Goal: Task Accomplishment & Management: Manage account settings

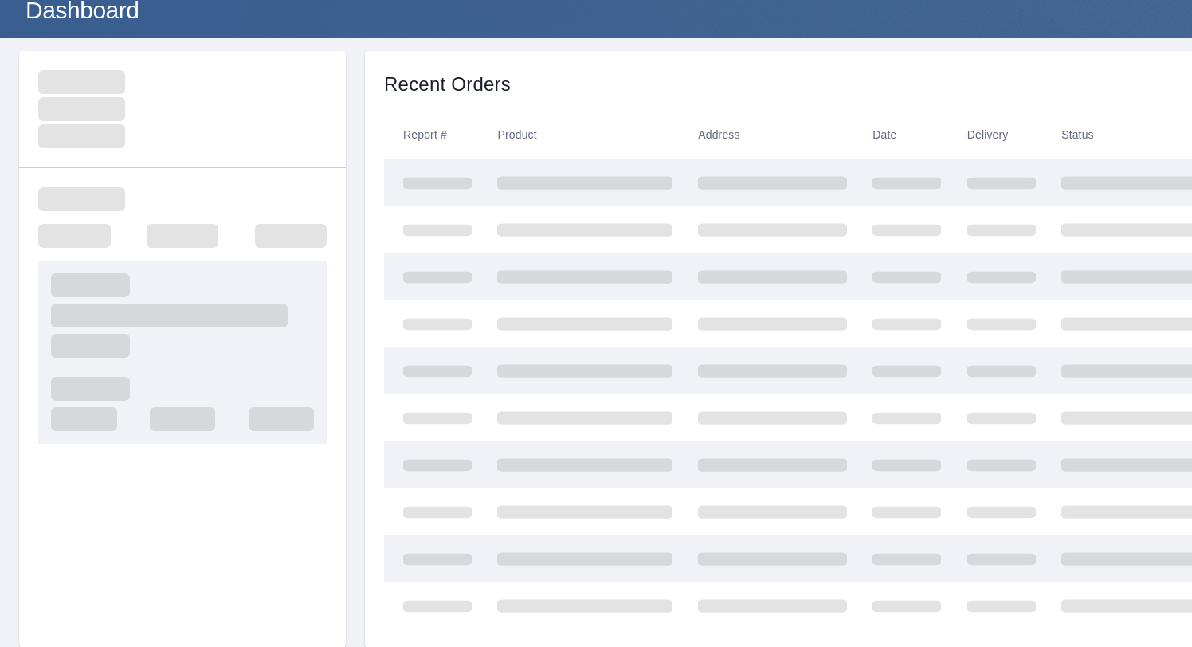
scroll to position [292, 0]
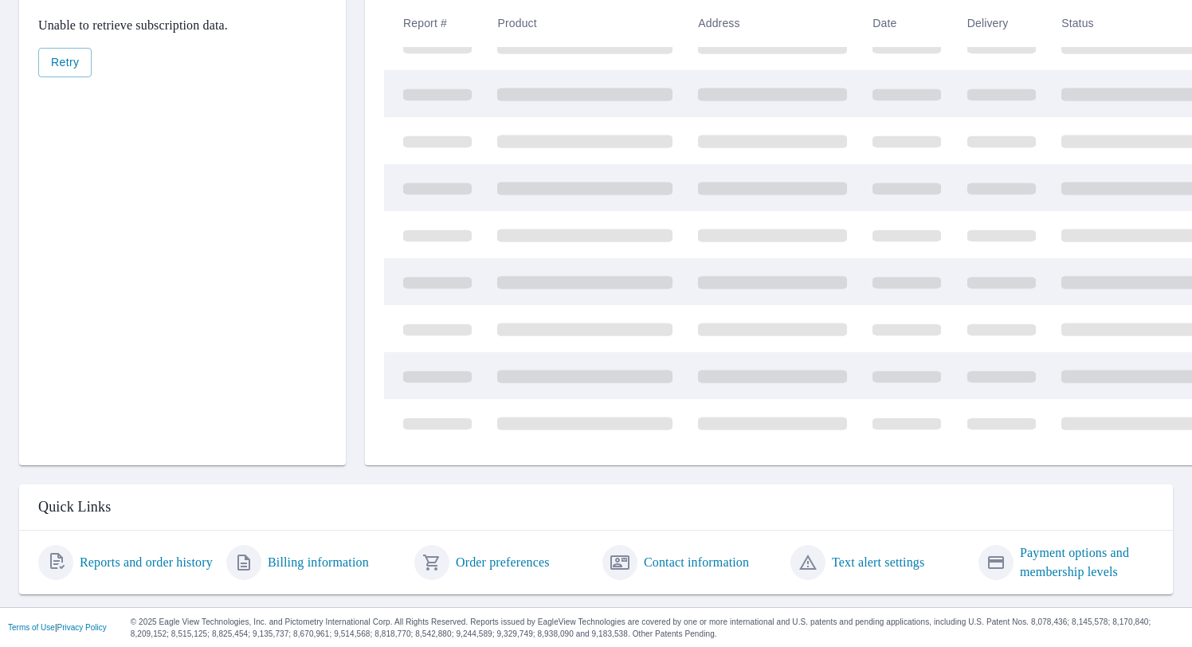
click at [885, 567] on link "Text alert settings" at bounding box center [878, 562] width 92 height 19
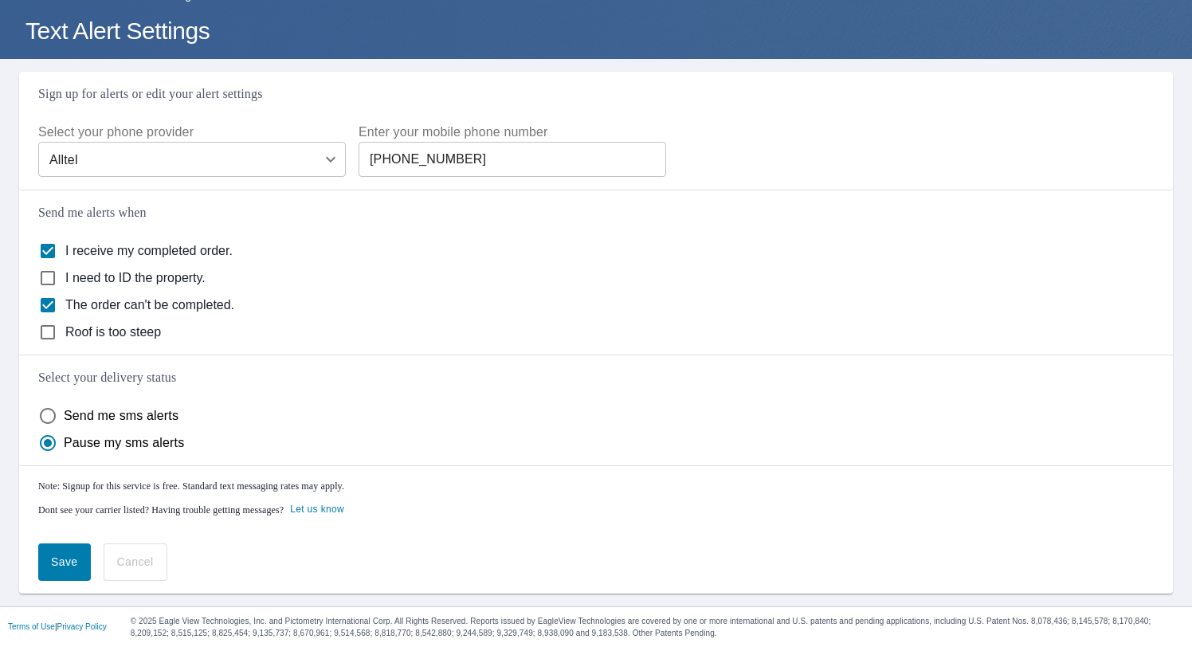
scroll to position [88, 0]
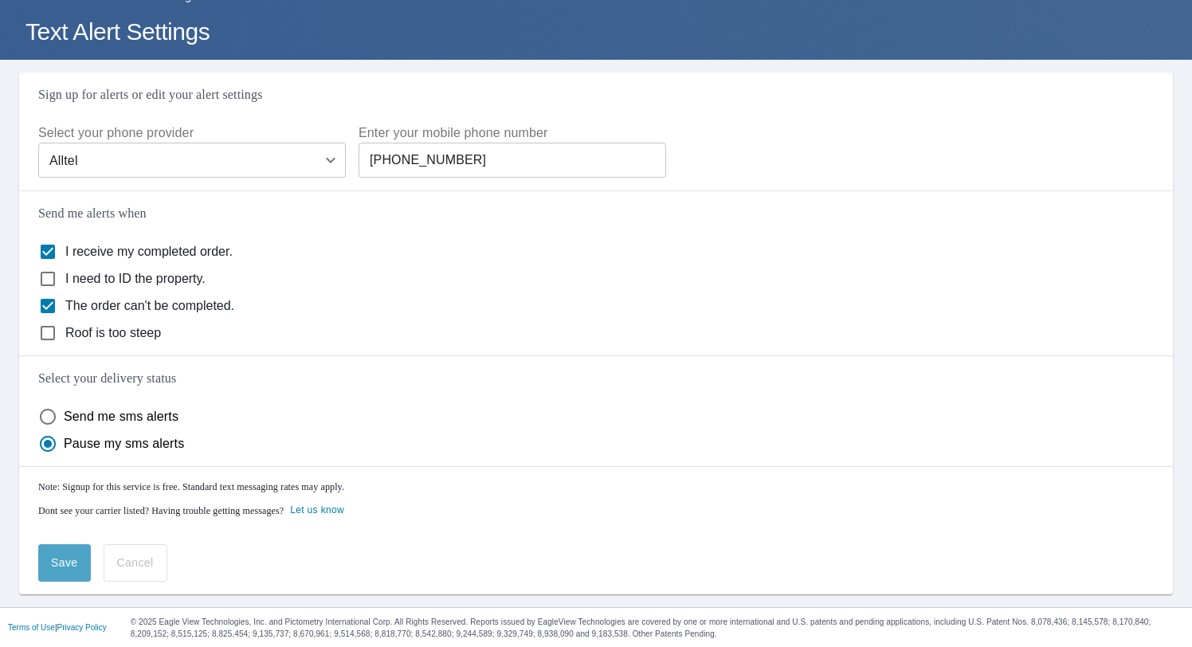
click at [65, 567] on span "Save" at bounding box center [64, 563] width 27 height 20
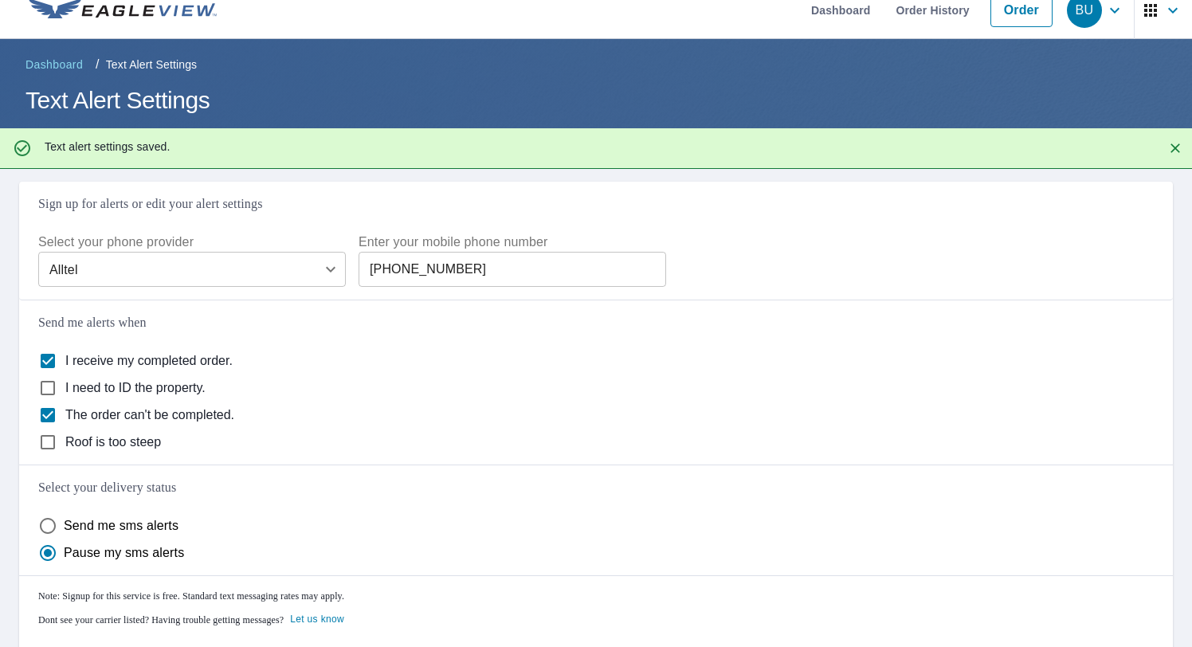
scroll to position [0, 0]
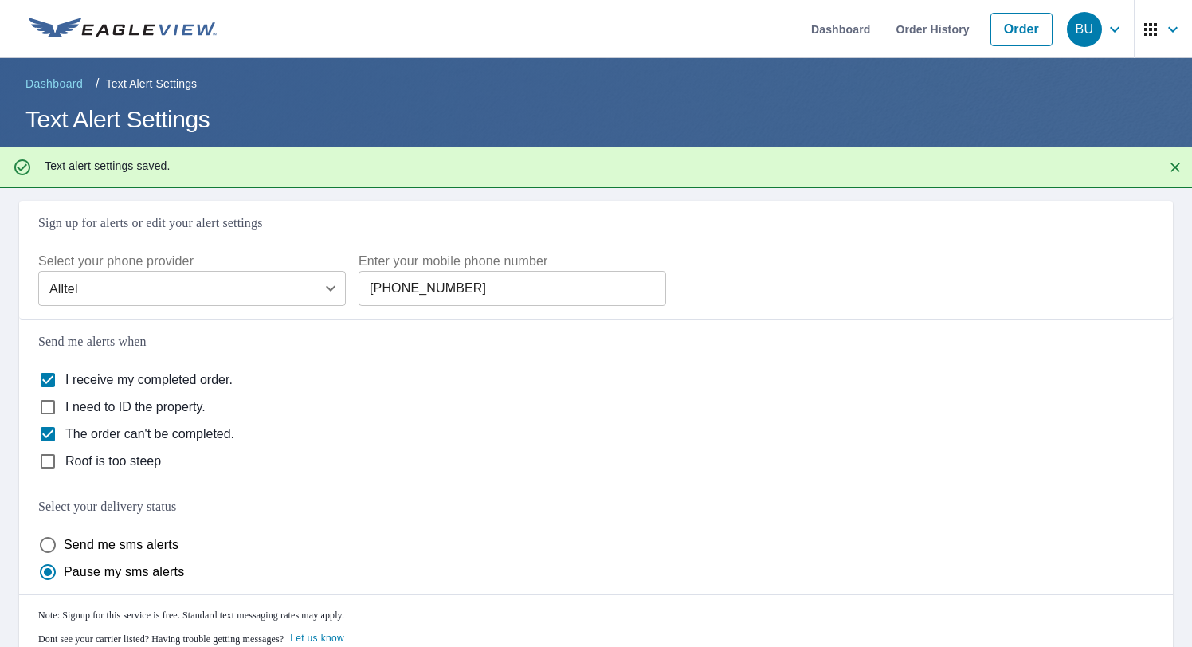
click at [1103, 23] on span "BU" at bounding box center [1097, 29] width 61 height 38
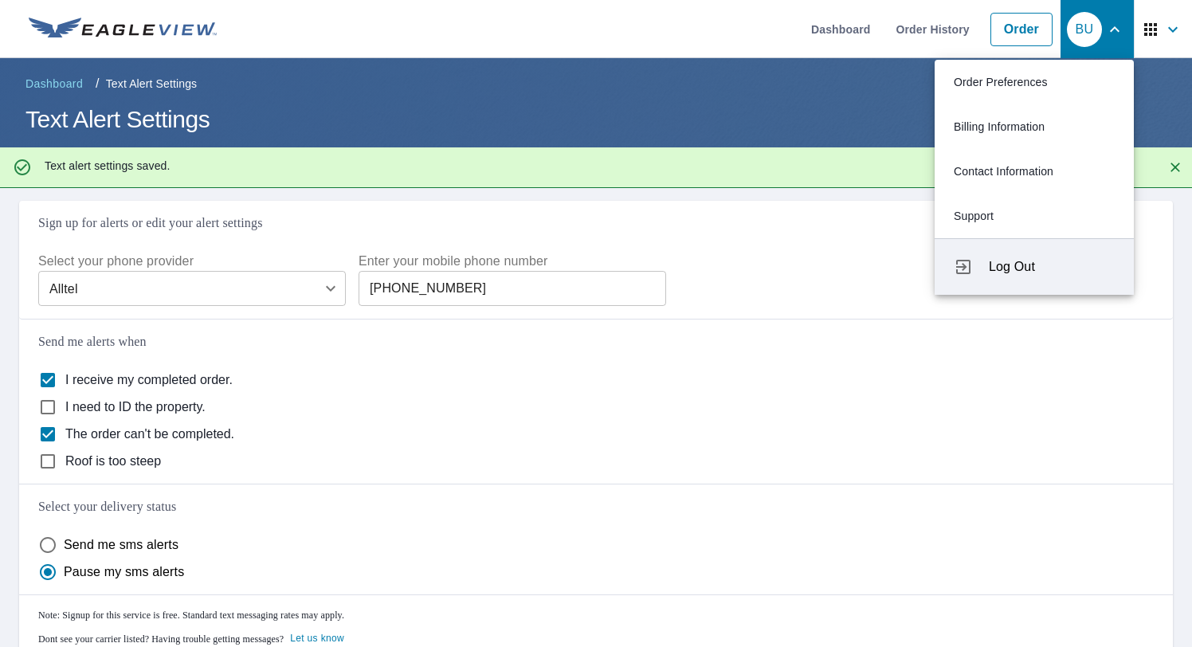
click at [1022, 268] on span "Log Out" at bounding box center [1052, 266] width 126 height 19
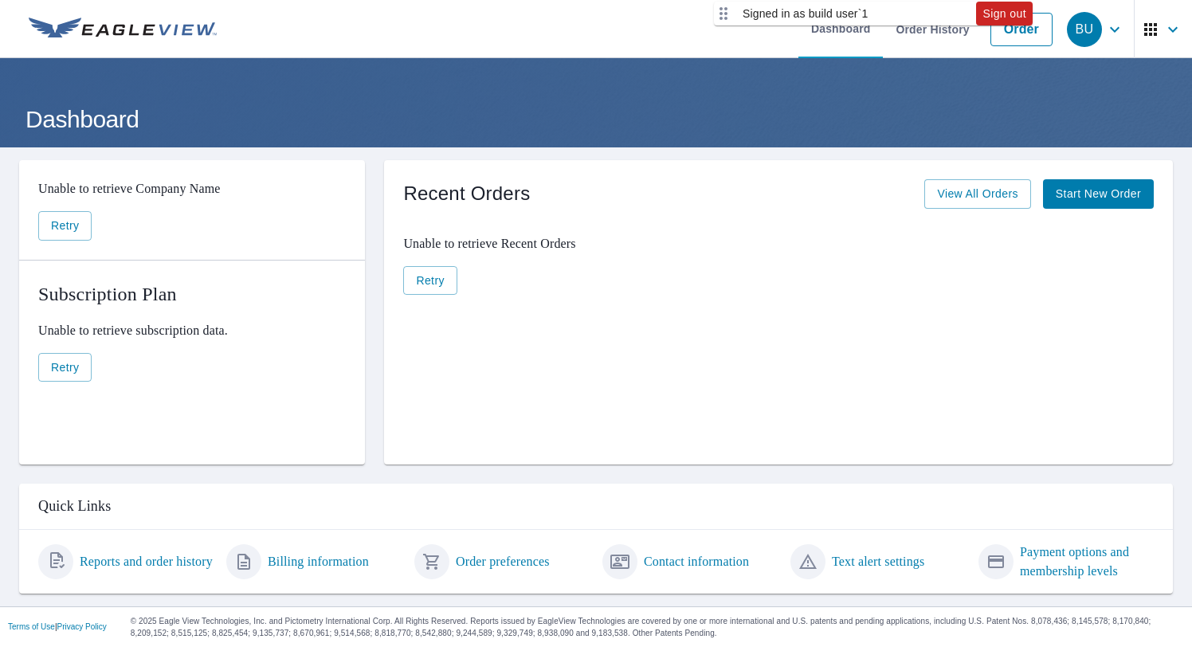
click at [862, 559] on link "Text alert settings" at bounding box center [878, 561] width 92 height 19
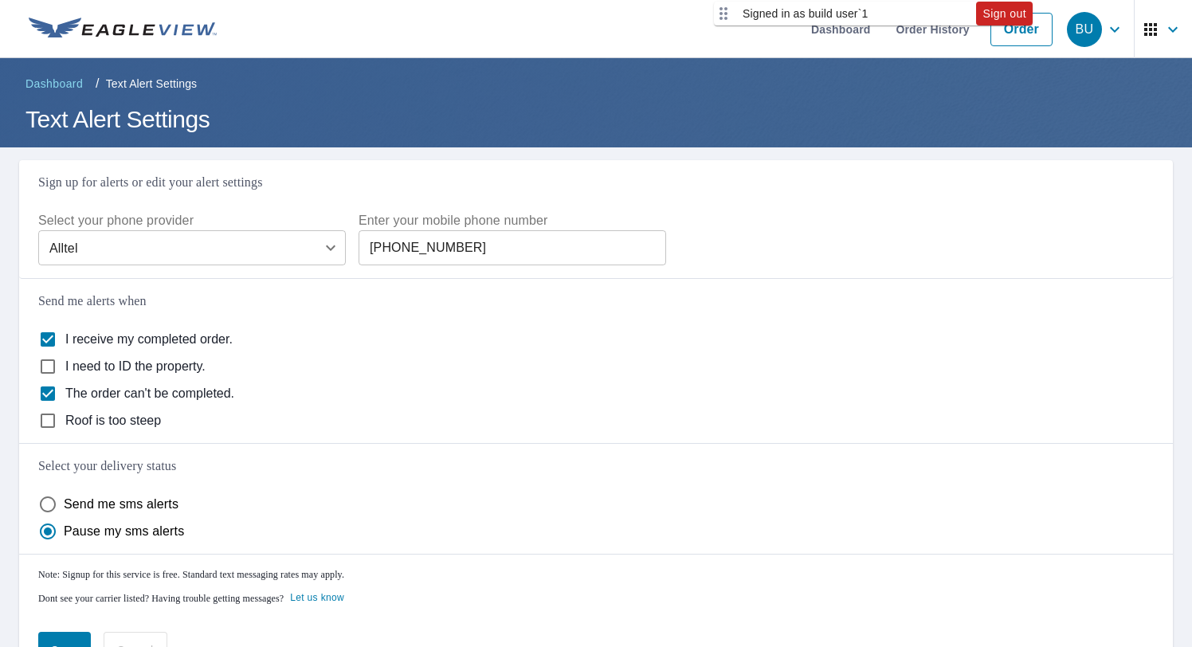
scroll to position [88, 0]
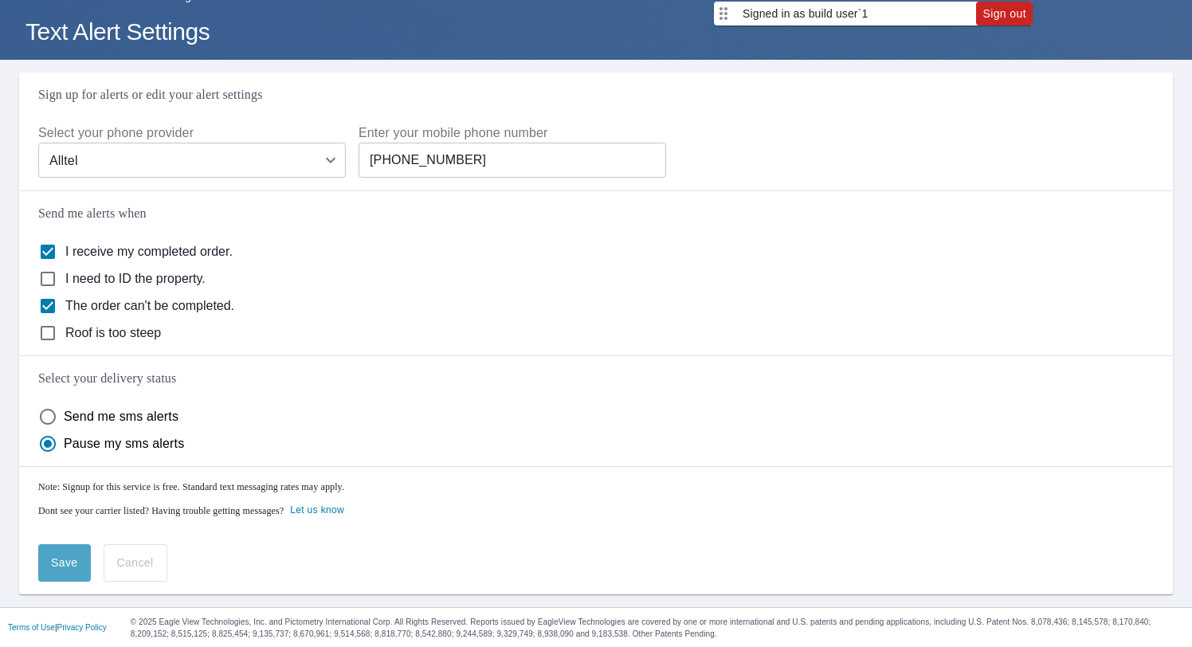
click at [58, 563] on span "Save" at bounding box center [64, 563] width 27 height 20
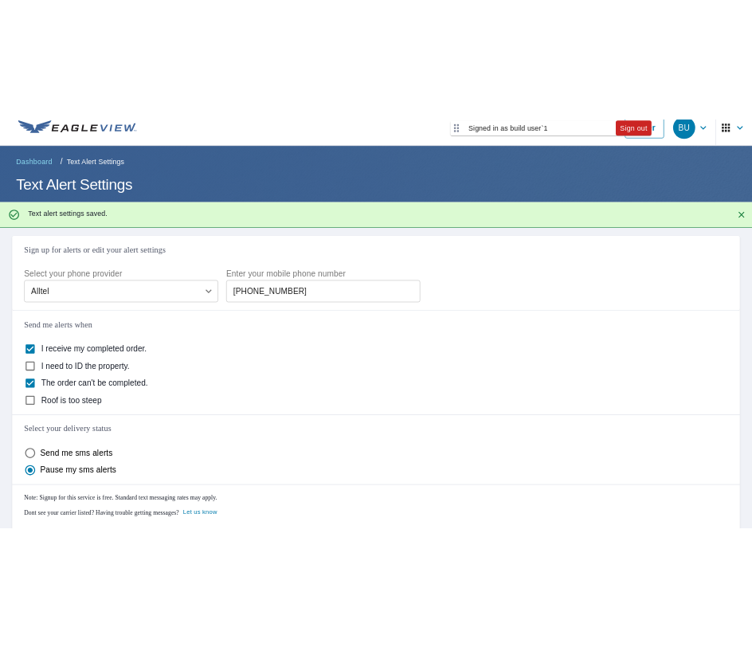
scroll to position [0, 0]
